Goal: Submit feedback/report problem: Submit feedback/report problem

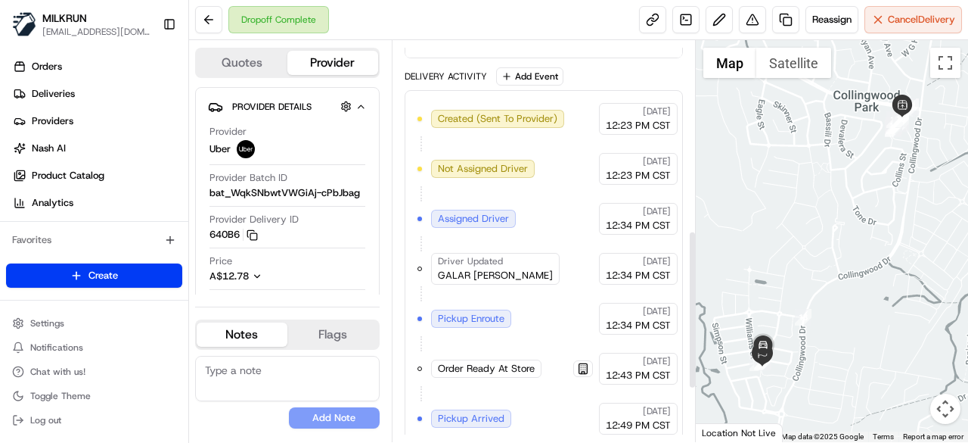
scroll to position [313, 0]
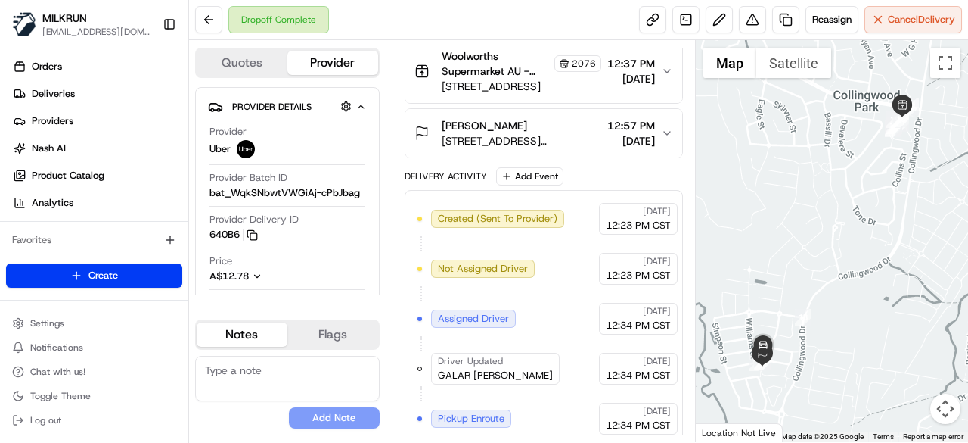
click at [668, 132] on icon "button" at bounding box center [667, 133] width 12 height 12
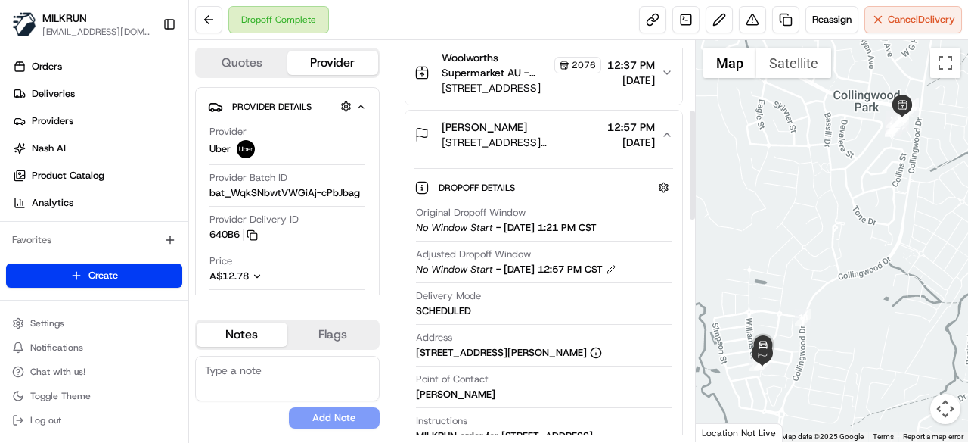
scroll to position [0, 0]
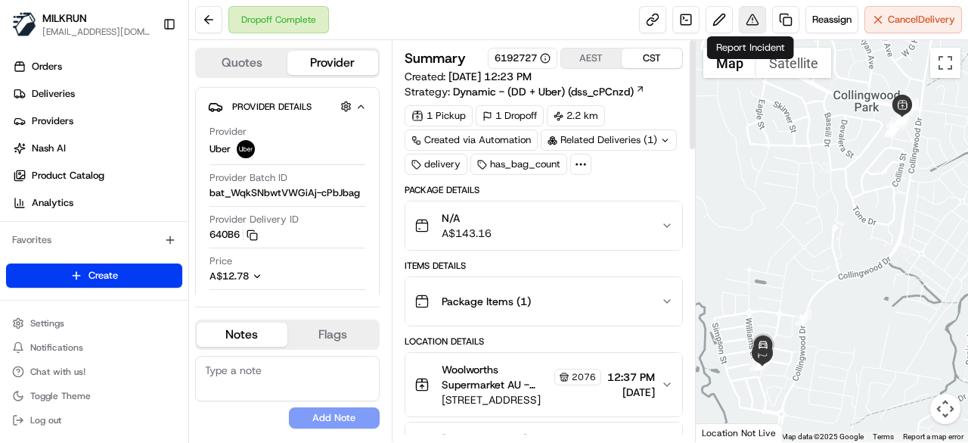
click at [747, 23] on button at bounding box center [752, 19] width 27 height 27
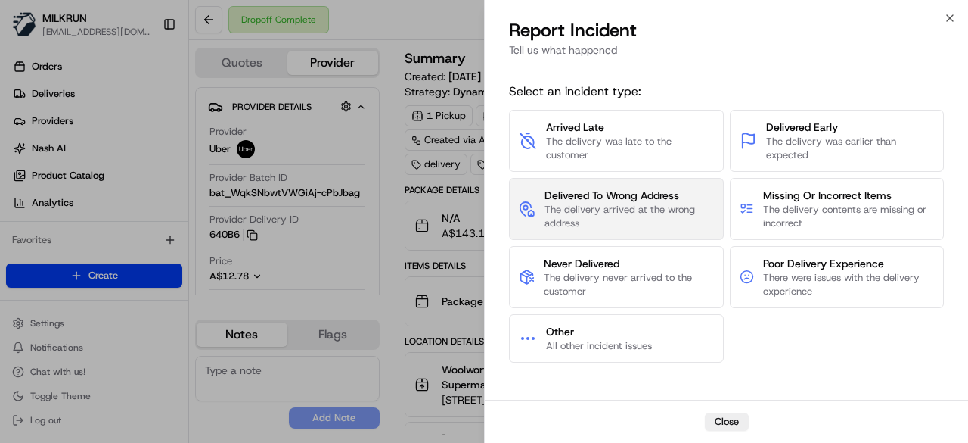
click at [658, 210] on span "The delivery arrived at the wrong address" at bounding box center [629, 216] width 169 height 27
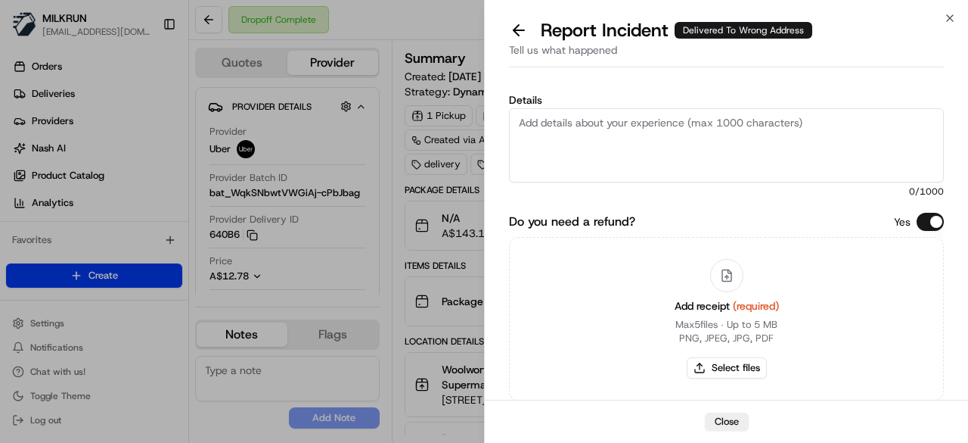
click at [641, 157] on textarea "Details" at bounding box center [726, 145] width 435 height 74
type textarea "T"
click at [523, 31] on button at bounding box center [519, 30] width 32 height 21
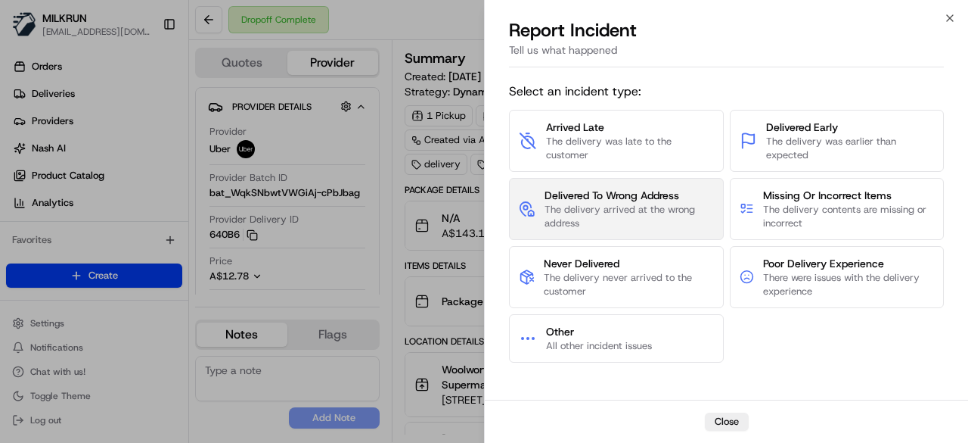
click at [639, 211] on span "The delivery arrived at the wrong address" at bounding box center [629, 216] width 169 height 27
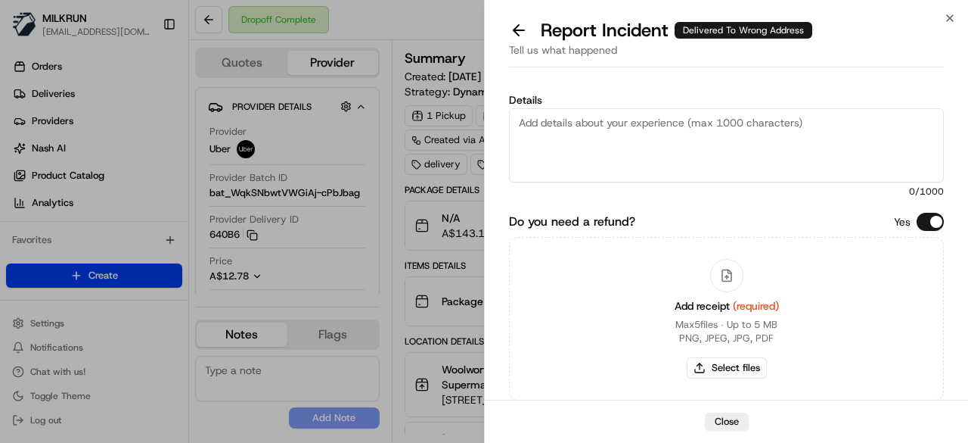
click at [575, 154] on textarea "Details" at bounding box center [726, 145] width 435 height 74
paste textarea "The customer didn't receive the order. Confirmed with Uber customer service tha…"
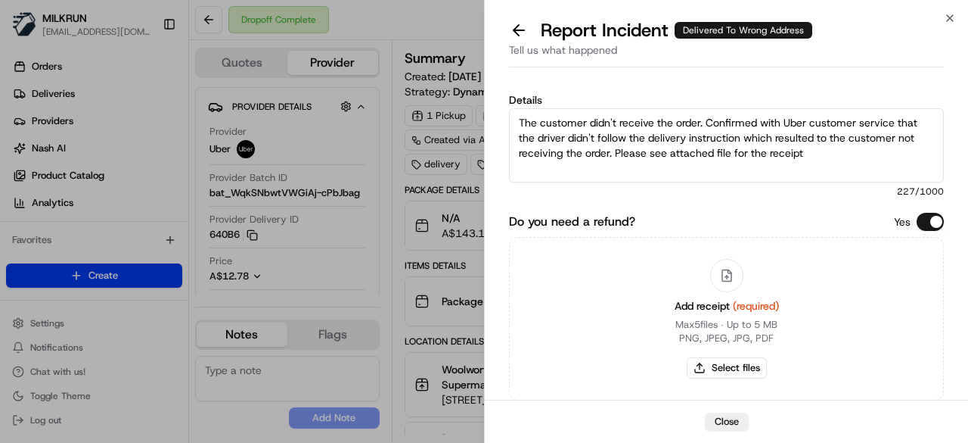
drag, startPoint x: 854, startPoint y: 122, endPoint x: 850, endPoint y: 138, distance: 17.1
click at [854, 123] on textarea "The customer didn't receive the order. Confirmed with Uber customer service tha…" at bounding box center [726, 145] width 435 height 74
drag, startPoint x: 897, startPoint y: 122, endPoint x: 787, endPoint y: 122, distance: 110.4
click at [787, 122] on textarea "The customer didn't receive the order. Confirmed with Uber customer service tha…" at bounding box center [726, 145] width 435 height 74
click at [753, 154] on textarea "The customer didn't receive the order. Confirmed with the customer that the dri…" at bounding box center [726, 145] width 435 height 74
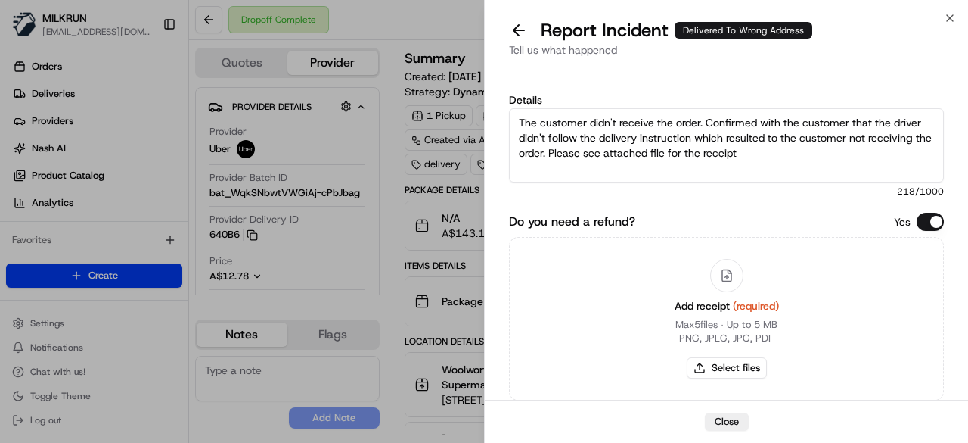
drag, startPoint x: 551, startPoint y: 148, endPoint x: 554, endPoint y: 160, distance: 12.3
click at [551, 148] on textarea "The customer didn't receive the order. Confirmed with the customer that the dri…" at bounding box center [726, 145] width 435 height 74
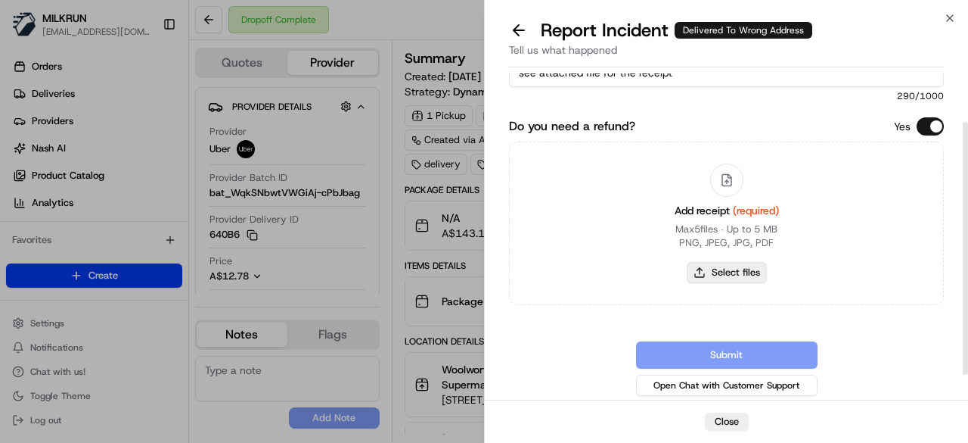
scroll to position [95, 0]
type textarea "The customer didn't receive the order. Confirmed with the customer that the dri…"
click at [733, 272] on button "Select files" at bounding box center [727, 272] width 80 height 21
type input "C:\fakepath\receipt.pdf"
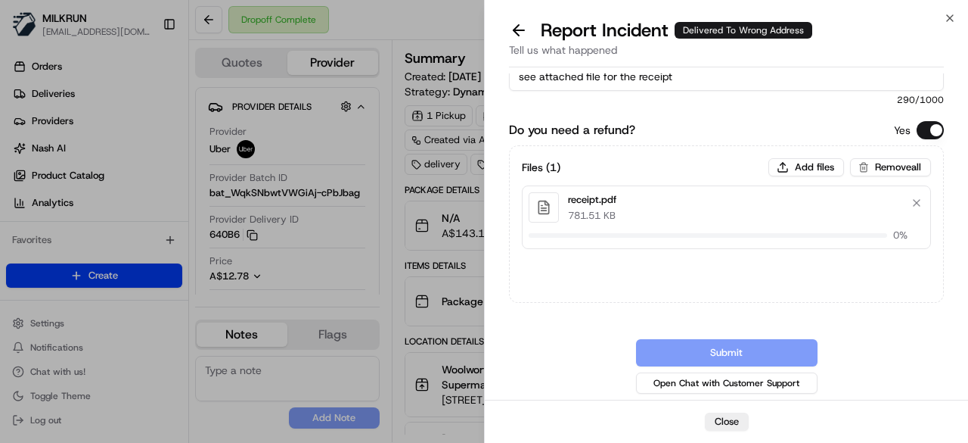
scroll to position [90, 0]
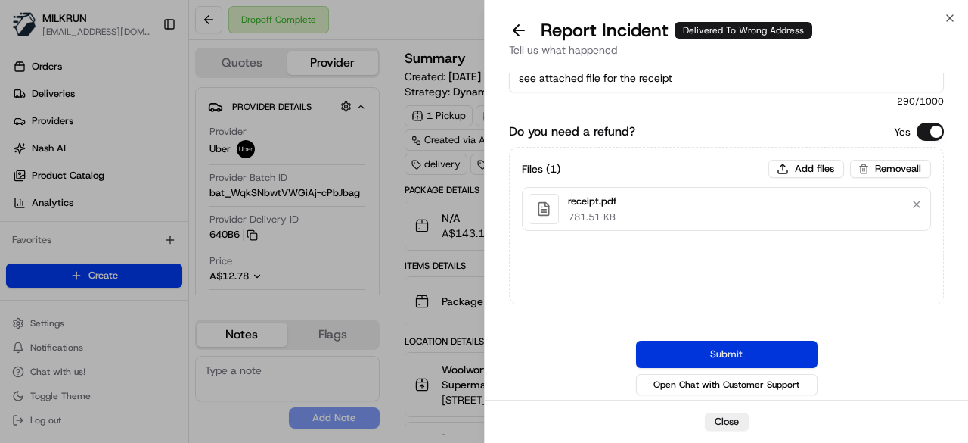
click at [767, 349] on button "Submit" at bounding box center [727, 353] width 182 height 27
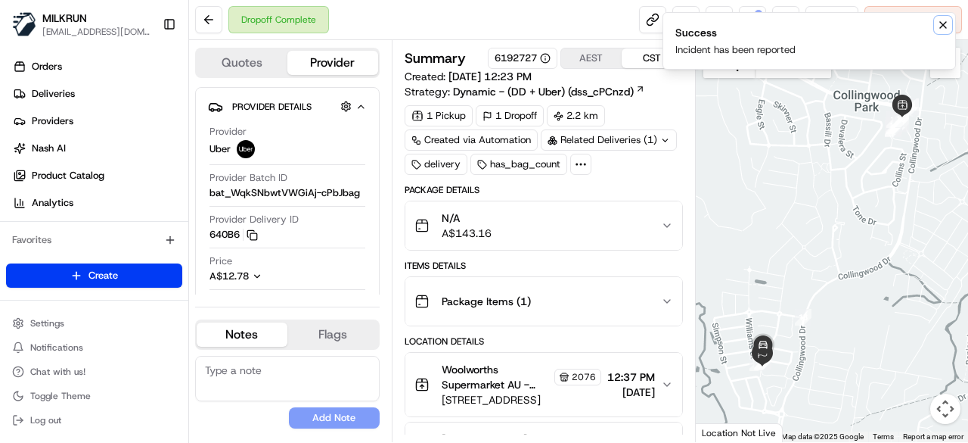
click at [944, 20] on icon "Notifications (F8)" at bounding box center [943, 25] width 12 height 12
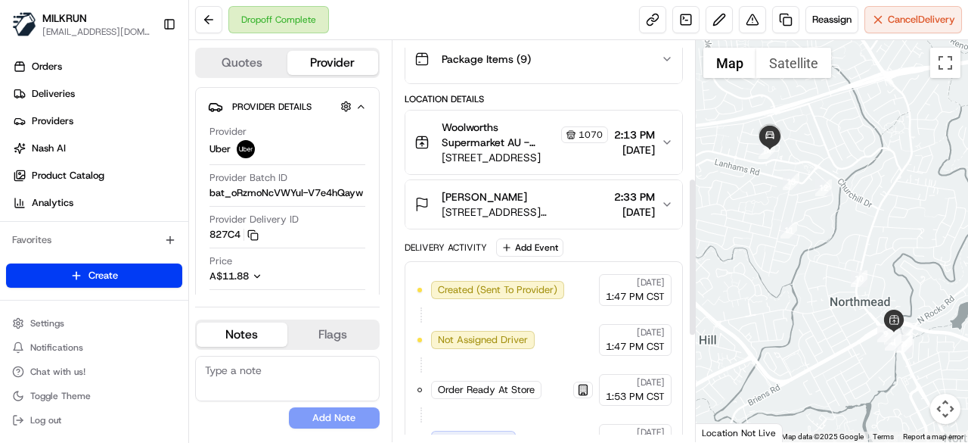
scroll to position [238, 0]
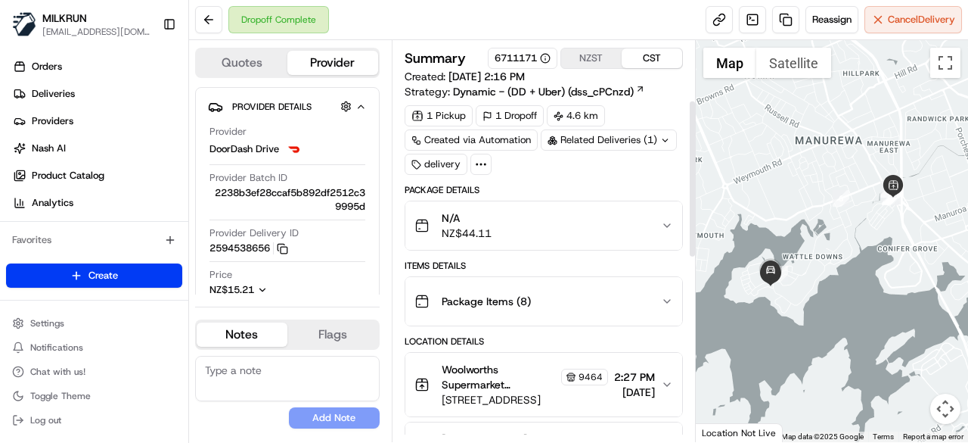
scroll to position [303, 0]
